Goal: Task Accomplishment & Management: Manage account settings

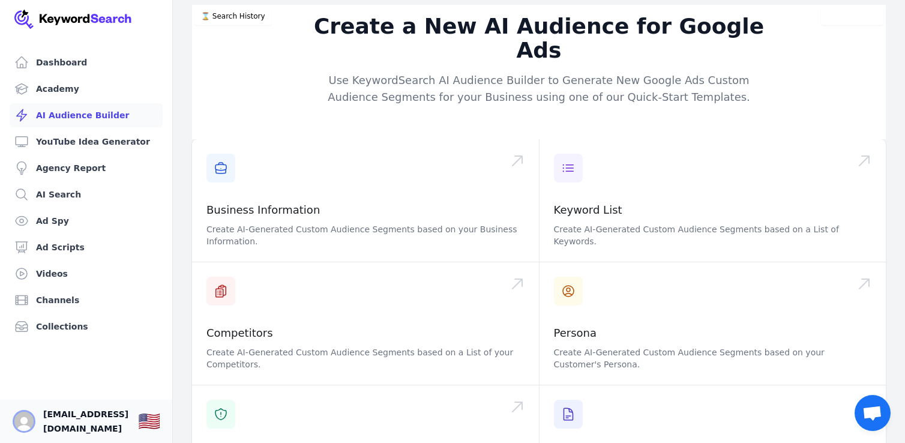
click at [27, 421] on img "Open user button" at bounding box center [23, 421] width 19 height 19
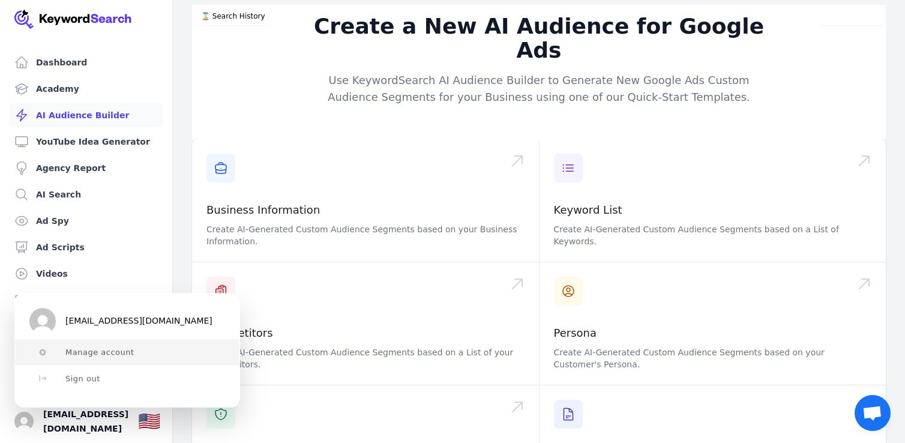
click at [102, 355] on span "Manage account" at bounding box center [99, 353] width 69 height 10
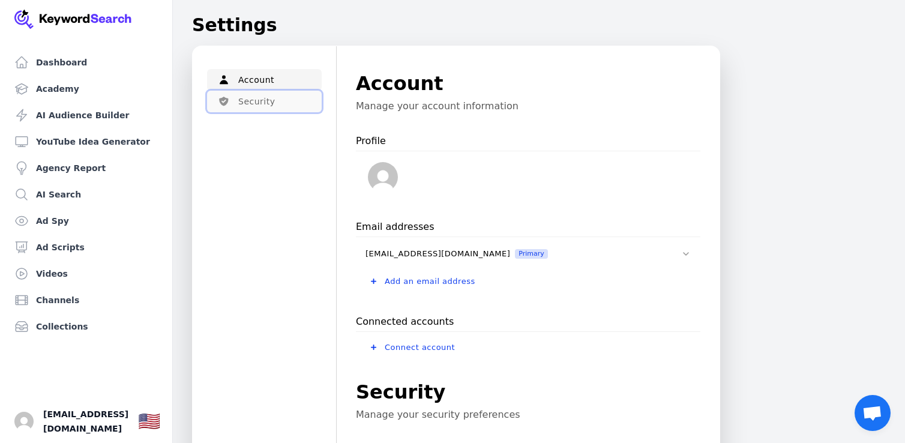
click at [268, 99] on button "Security" at bounding box center [264, 102] width 115 height 22
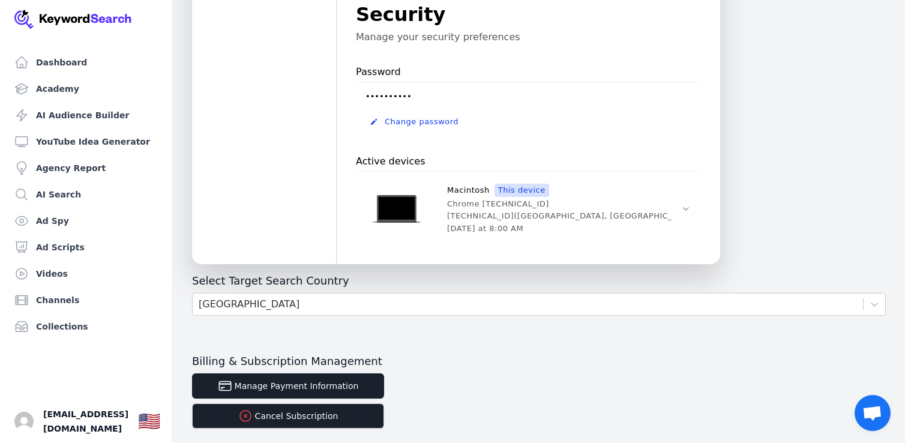
scroll to position [436, 0]
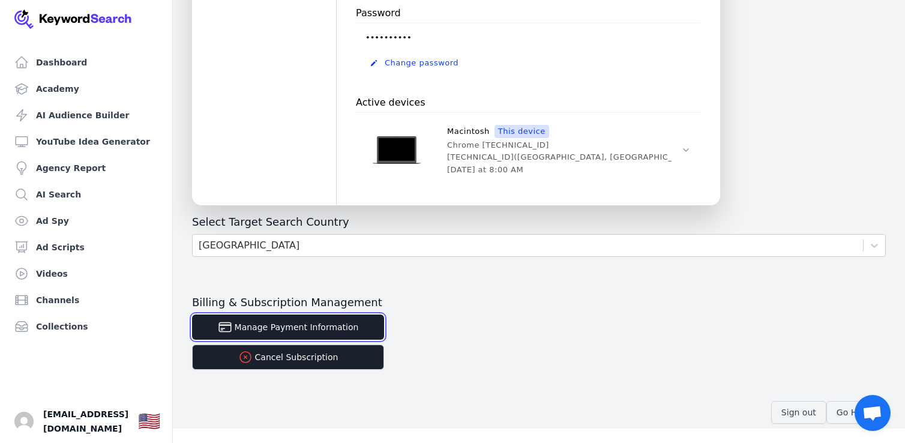
click at [308, 322] on button "Manage Payment Information" at bounding box center [288, 327] width 192 height 25
